Goal: Task Accomplishment & Management: Use online tool/utility

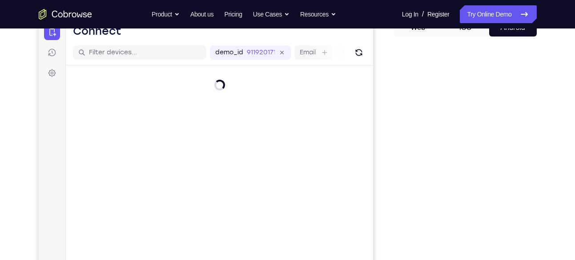
scroll to position [97, 0]
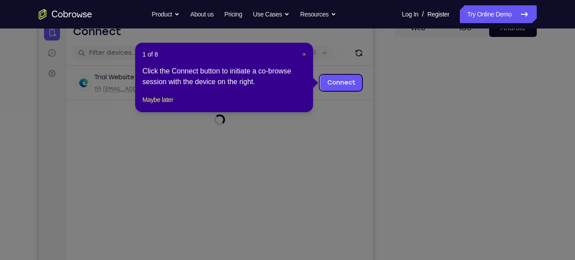
click at [305, 58] on button "×" at bounding box center [304, 54] width 4 height 9
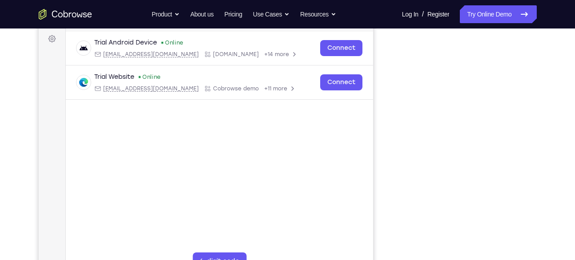
scroll to position [131, 0]
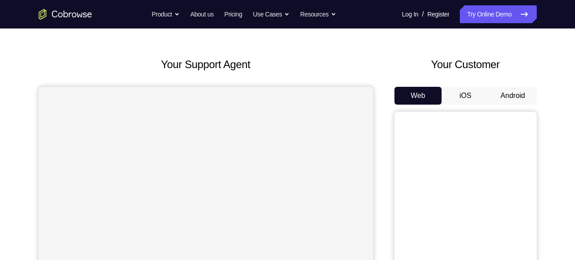
click at [516, 92] on button "Android" at bounding box center [513, 96] width 48 height 18
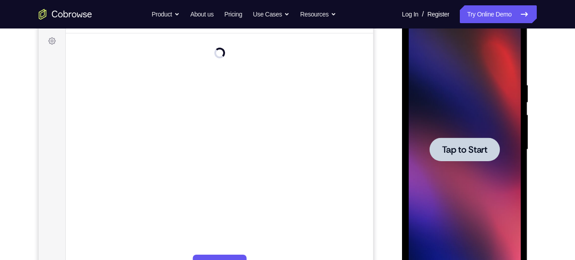
click at [460, 160] on div at bounding box center [465, 149] width 70 height 24
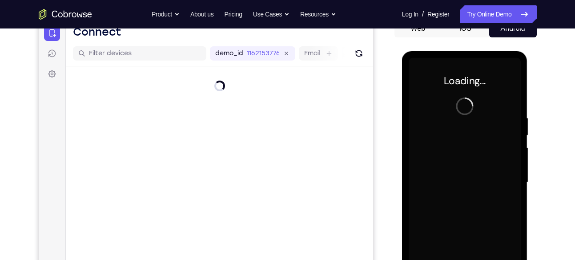
scroll to position [96, 0]
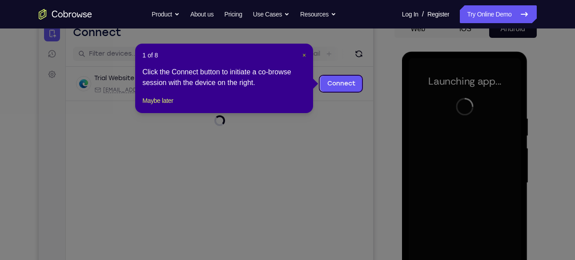
click at [304, 58] on span "×" at bounding box center [304, 55] width 4 height 7
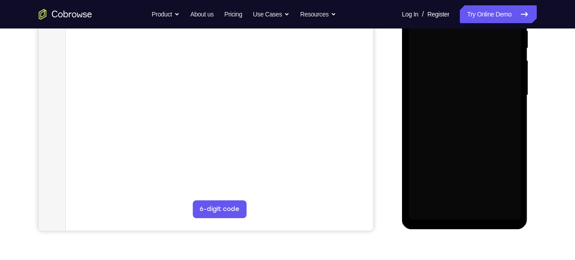
scroll to position [184, 0]
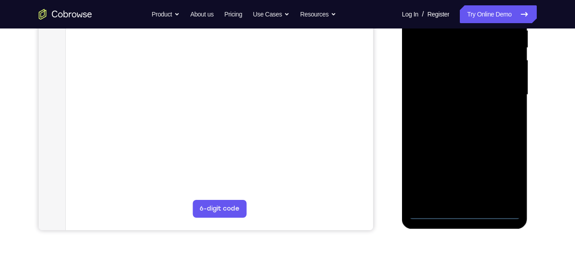
click at [465, 214] on div at bounding box center [465, 94] width 112 height 249
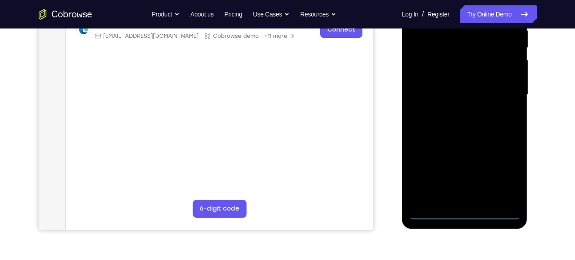
click at [507, 173] on div at bounding box center [465, 94] width 112 height 249
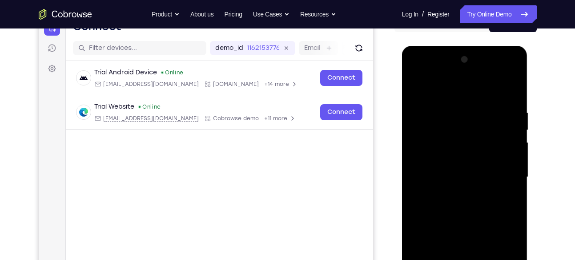
scroll to position [101, 0]
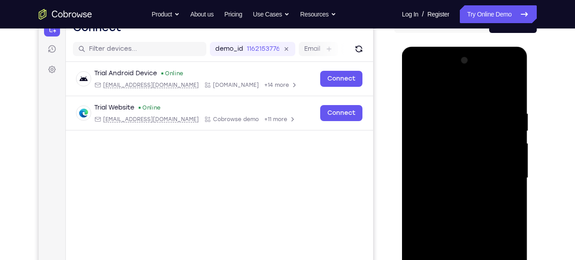
click at [451, 92] on div at bounding box center [465, 177] width 112 height 249
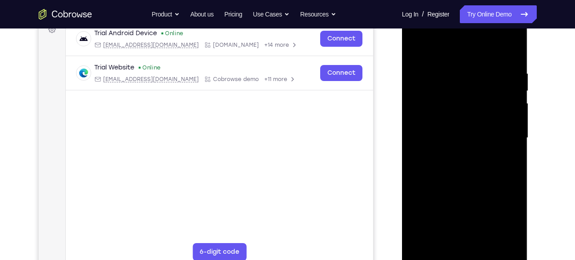
scroll to position [141, 0]
click at [504, 140] on div at bounding box center [465, 136] width 112 height 249
click at [455, 217] on div at bounding box center [465, 136] width 112 height 249
click at [455, 153] on div at bounding box center [465, 136] width 112 height 249
click at [441, 127] on div at bounding box center [465, 136] width 112 height 249
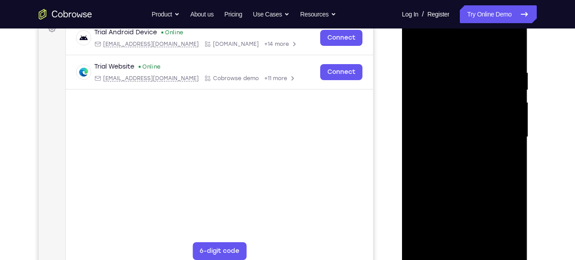
click at [451, 114] on div at bounding box center [465, 136] width 112 height 249
click at [455, 136] on div at bounding box center [465, 136] width 112 height 249
